Goal: Task Accomplishment & Management: Manage account settings

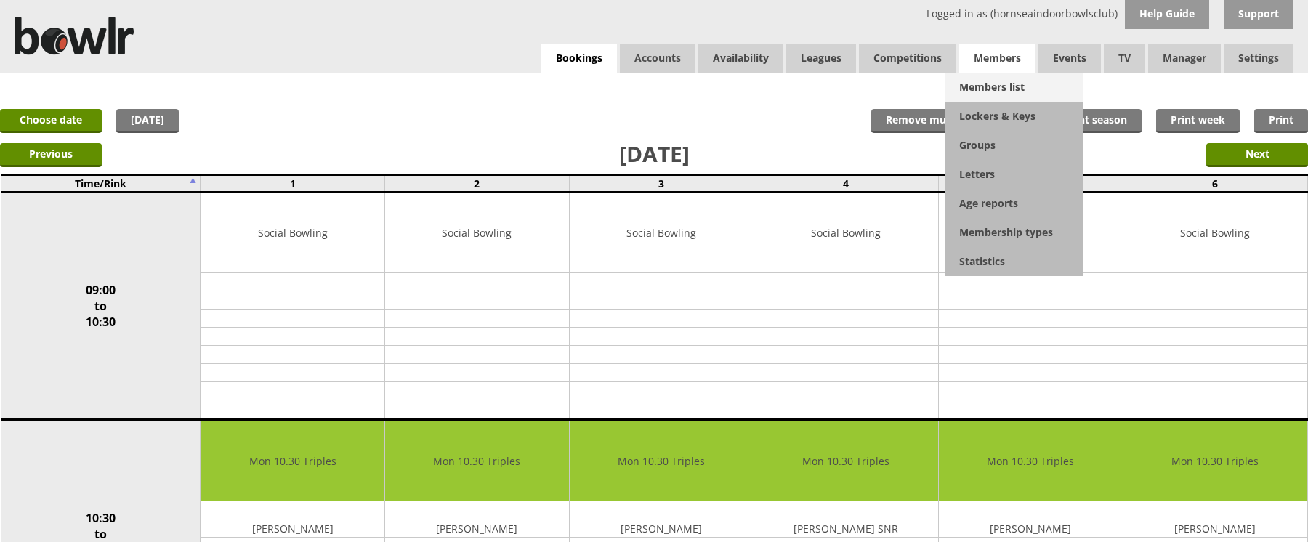
click at [983, 88] on link "Members list" at bounding box center [1014, 87] width 138 height 29
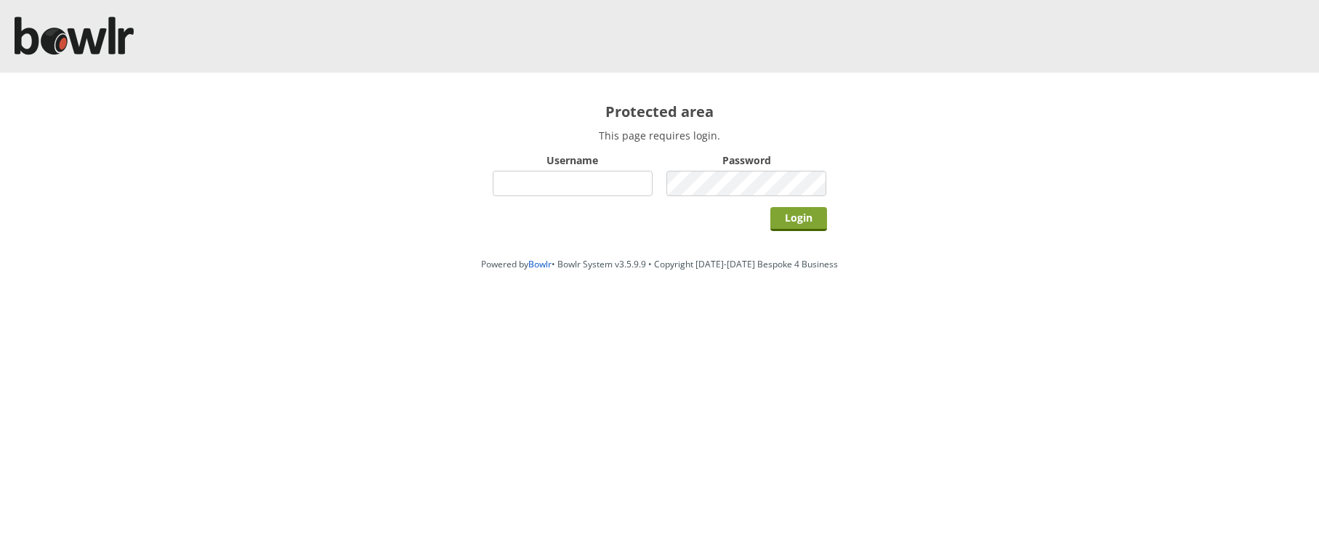
type input "hornseaindoorbowlsclub"
click at [778, 218] on input "Login" at bounding box center [798, 219] width 57 height 24
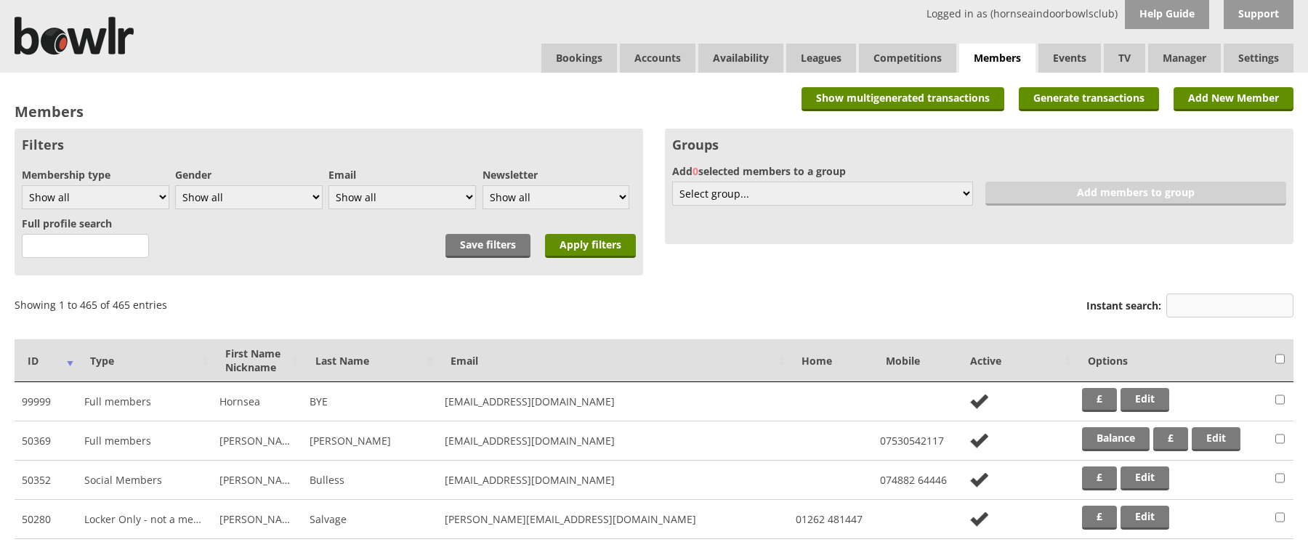
click at [1218, 308] on input "Instant search:" at bounding box center [1230, 306] width 127 height 24
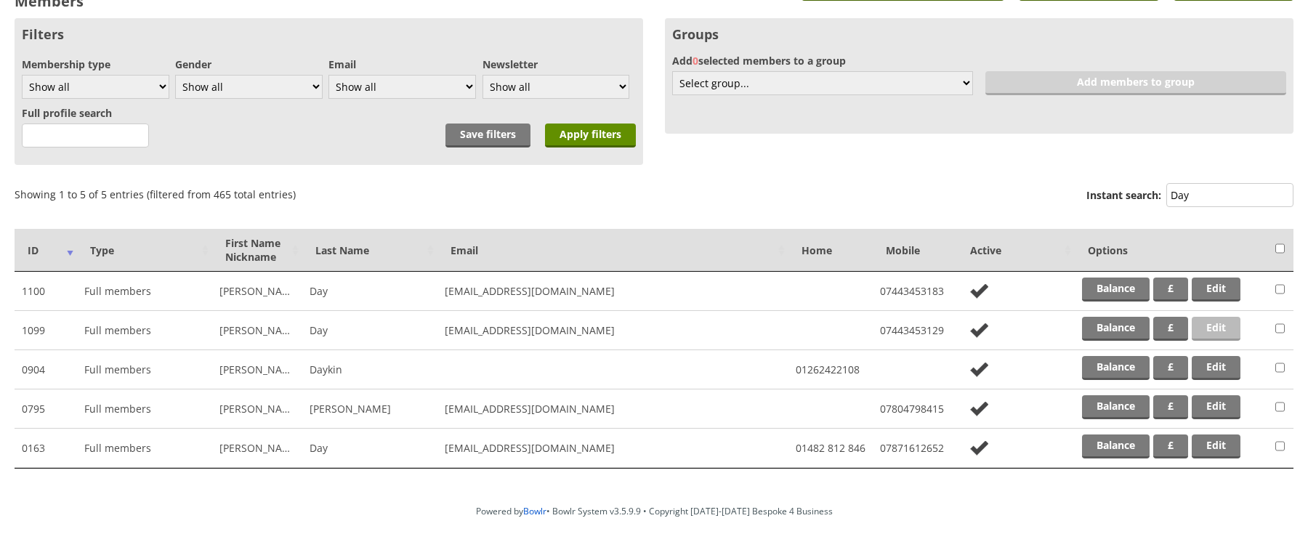
scroll to position [145, 0]
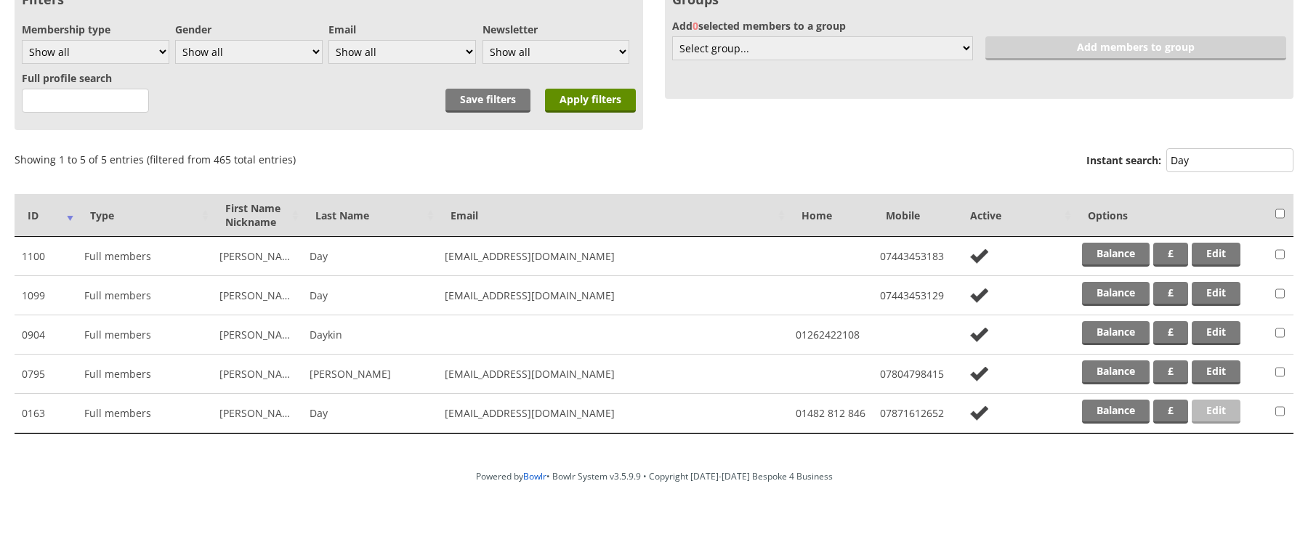
type input "Day"
click at [1227, 409] on link "Edit" at bounding box center [1216, 412] width 49 height 24
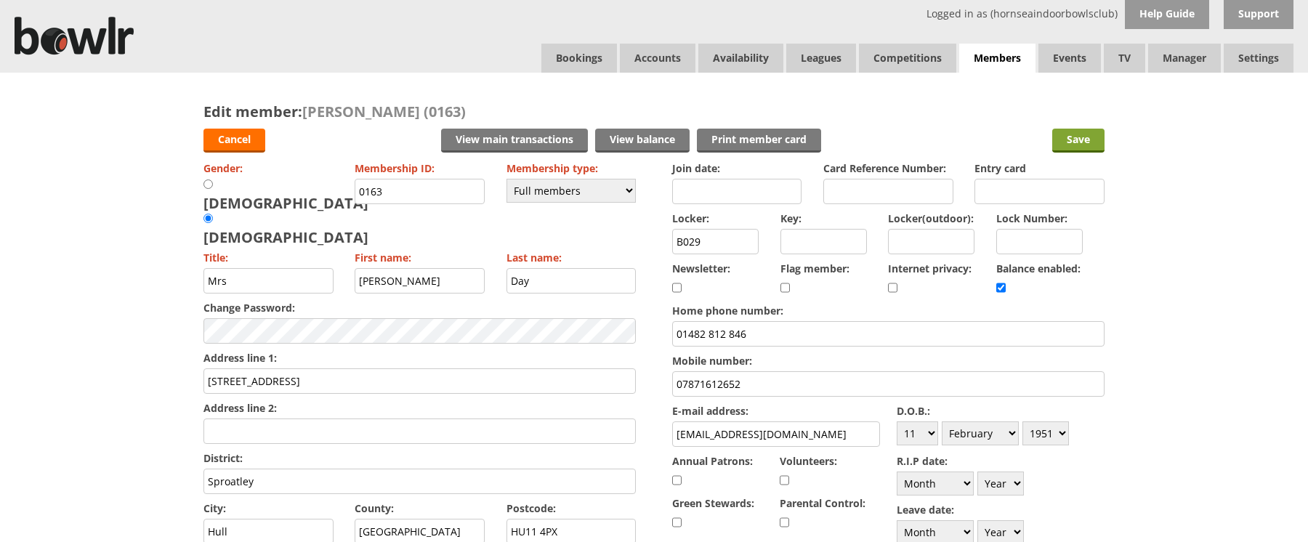
click at [1084, 136] on input "Save" at bounding box center [1079, 141] width 52 height 24
